Goal: Navigation & Orientation: Find specific page/section

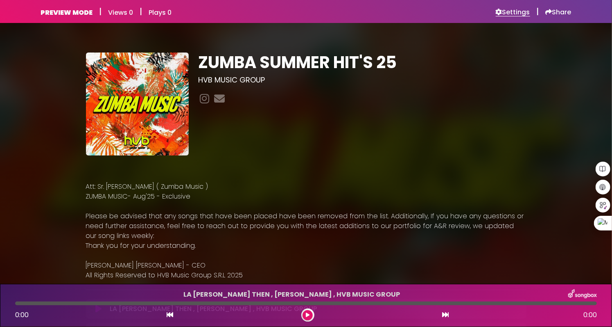
click at [514, 8] on h6 "Settings" at bounding box center [513, 12] width 34 height 8
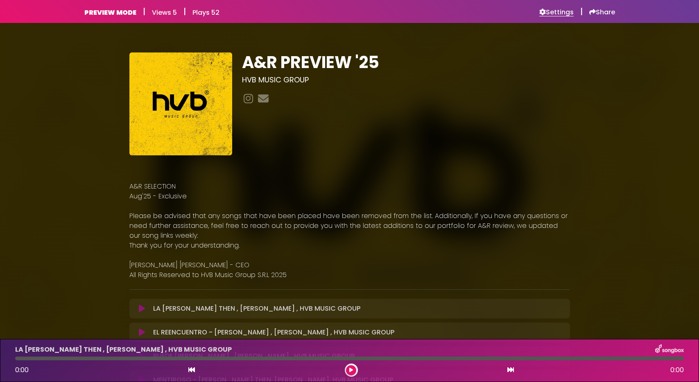
click at [564, 11] on h6 "Settings" at bounding box center [557, 12] width 34 height 8
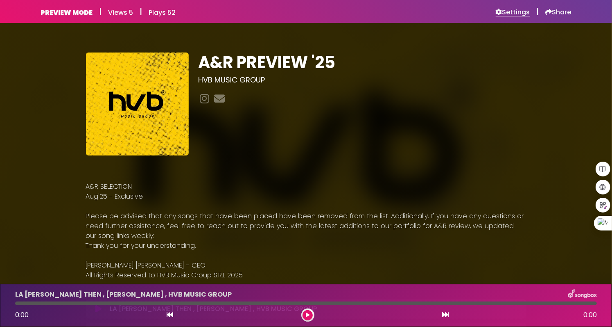
click at [508, 14] on h6 "Settings" at bounding box center [513, 12] width 34 height 8
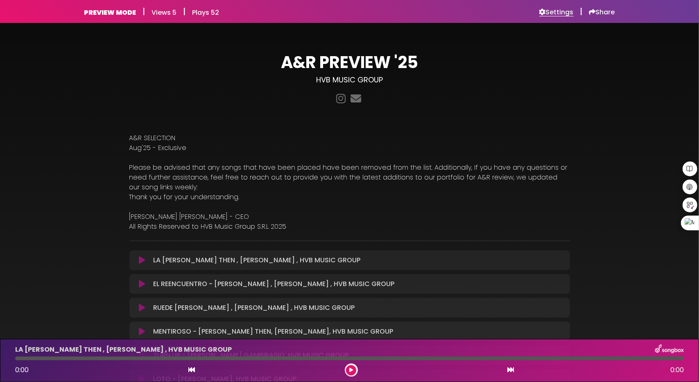
click at [551, 14] on h6 "Settings" at bounding box center [557, 12] width 34 height 8
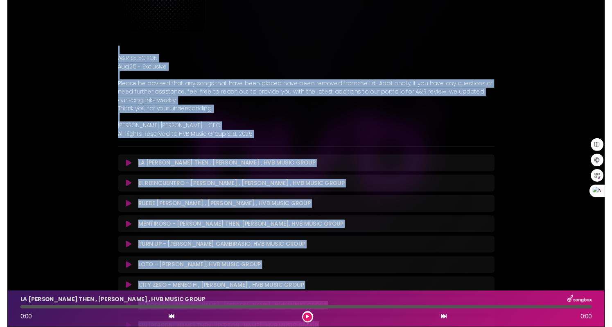
scroll to position [113, 0]
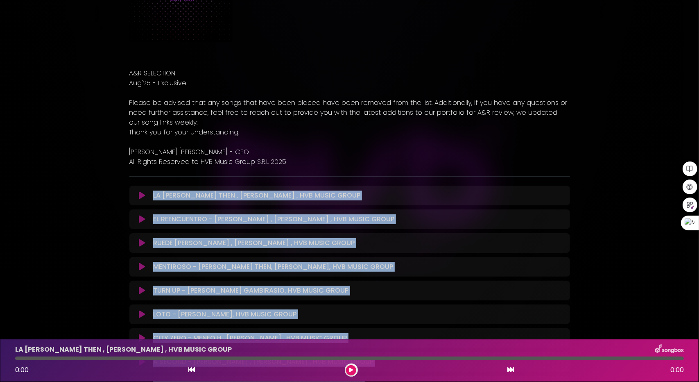
drag, startPoint x: 341, startPoint y: 275, endPoint x: 152, endPoint y: 193, distance: 206.4
copy div "LA CALEÑA - JEAN THEN , DAVID DLUNA , HVB MUSIC GROUP Loading Track... Your Fee…"
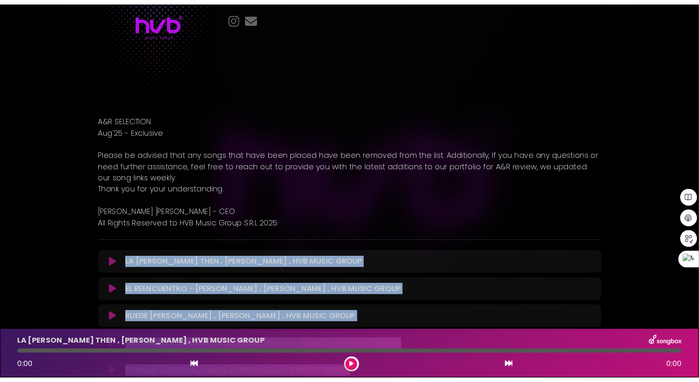
scroll to position [0, 0]
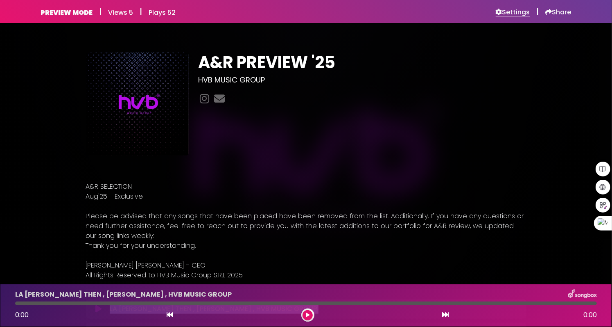
click at [516, 12] on h6 "Settings" at bounding box center [513, 12] width 34 height 8
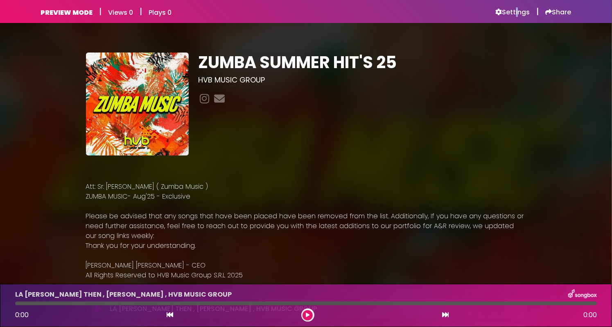
click at [514, 16] on div "PREVIEW MODE | Views 0 | Plays 0 Settings | Share Views 0" at bounding box center [306, 11] width 541 height 23
click at [514, 12] on h6 "Settings" at bounding box center [513, 12] width 34 height 8
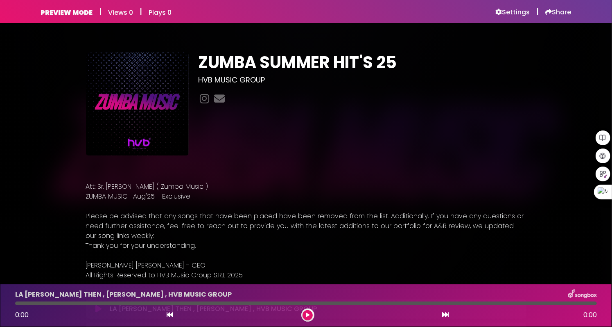
click at [329, 134] on div "ZUMBA SUMMER HIT'S 25 HVB MUSIC GROUP" at bounding box center [363, 103] width 338 height 103
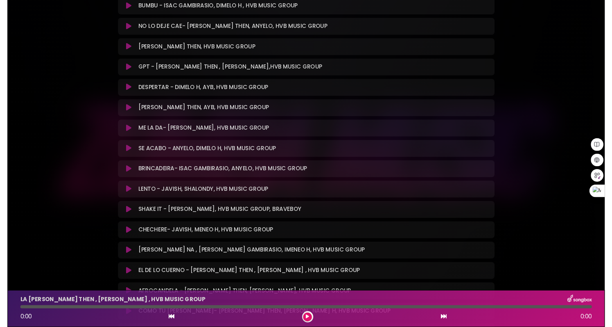
scroll to position [2134, 0]
